Goal: Information Seeking & Learning: Check status

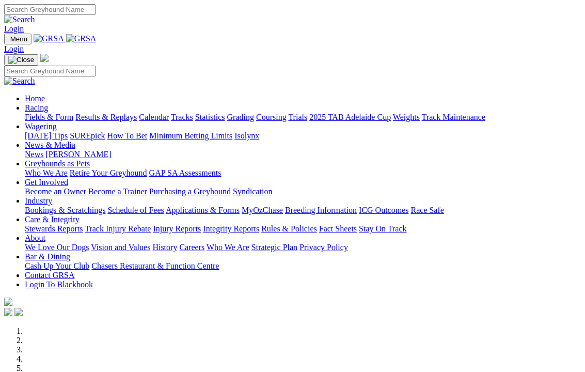
scroll to position [92, 0]
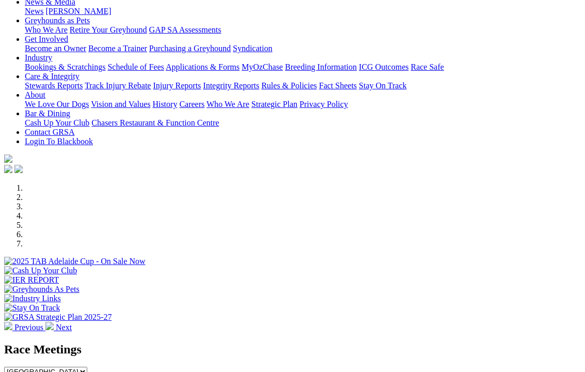
scroll to position [0, 0]
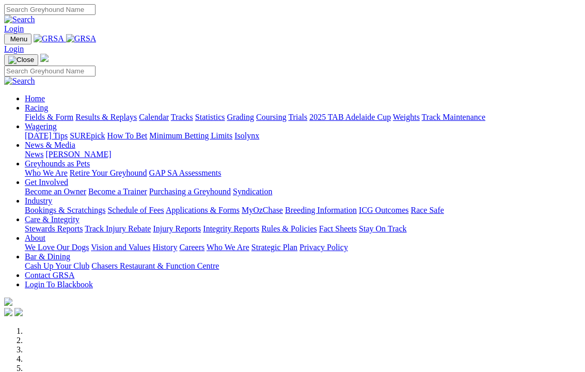
select select "QLD"
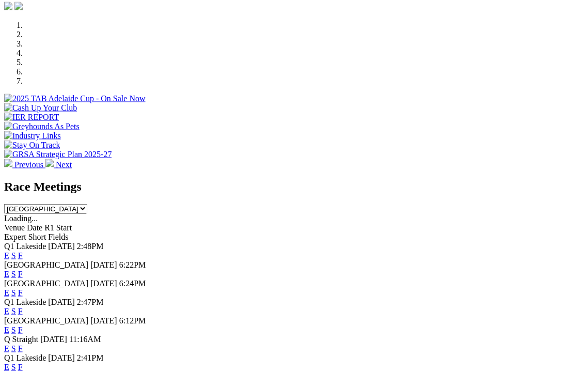
scroll to position [307, 0]
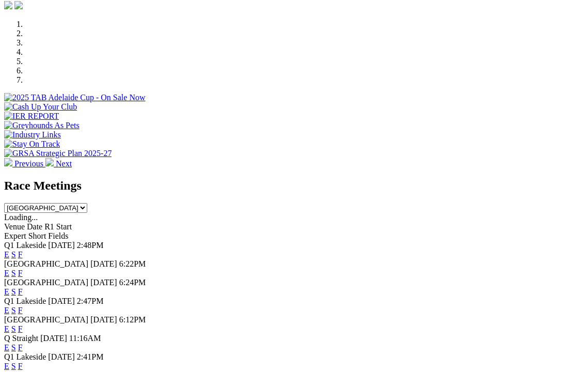
click at [23, 268] on link "F" at bounding box center [20, 272] width 5 height 9
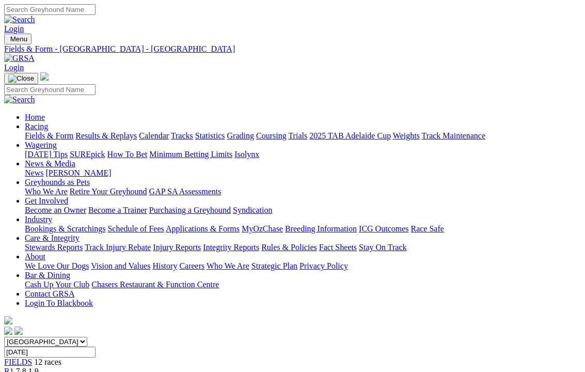
click at [137, 131] on link "Results & Replays" at bounding box center [105, 135] width 61 height 9
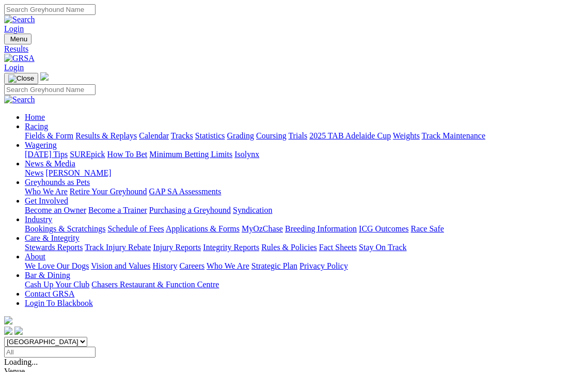
click at [87, 336] on select "South Australia New South Wales Northern Territory Queensland Tasmania Victoria…" at bounding box center [45, 341] width 83 height 10
select select "QLD"
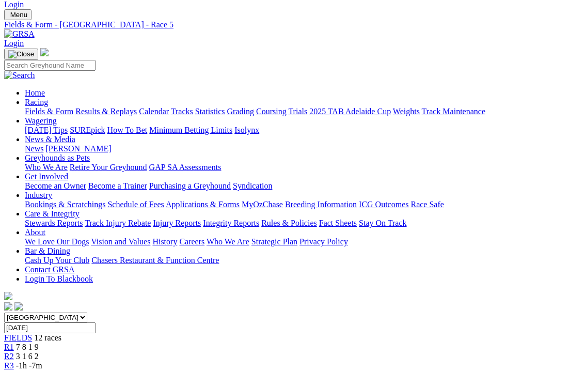
scroll to position [12, 0]
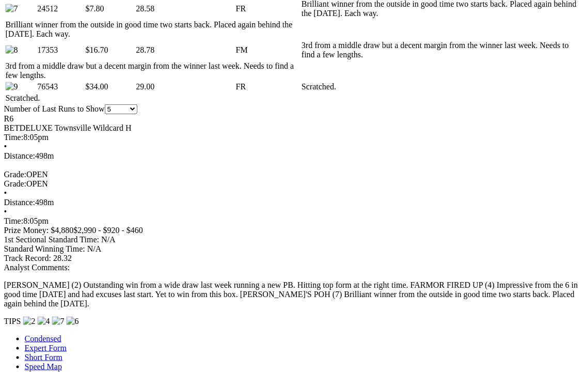
scroll to position [811, 4]
